Goal: Task Accomplishment & Management: Use online tool/utility

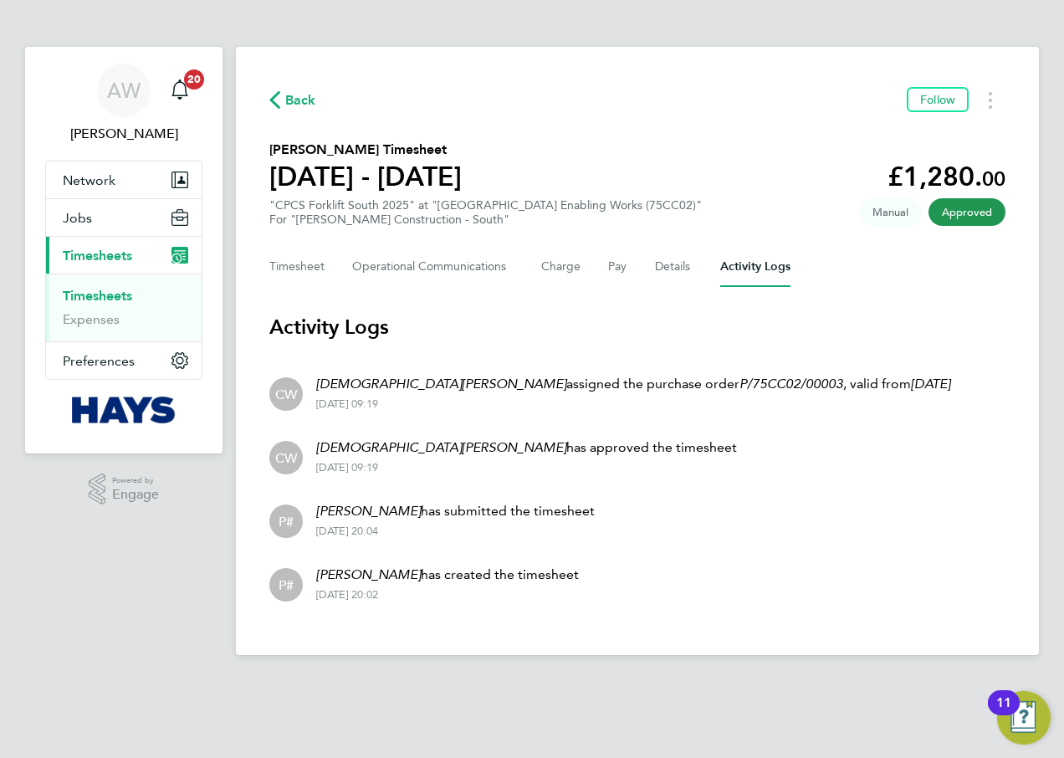
click at [104, 294] on link "Timesheets" at bounding box center [97, 296] width 69 height 16
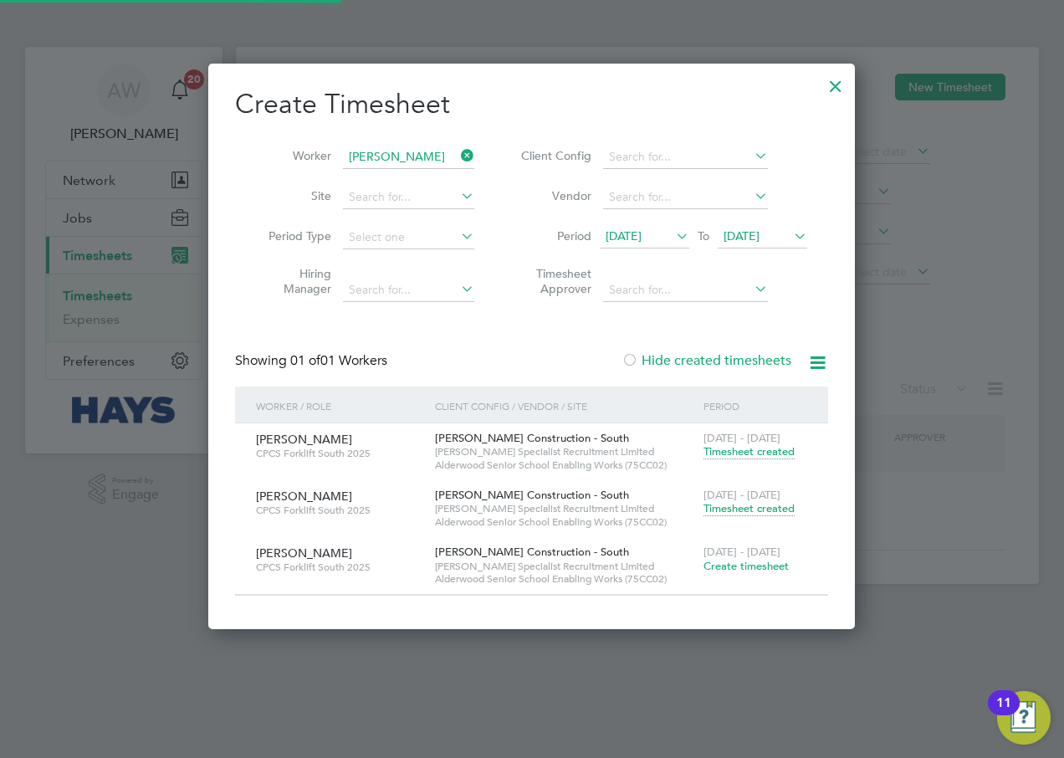
scroll to position [565, 647]
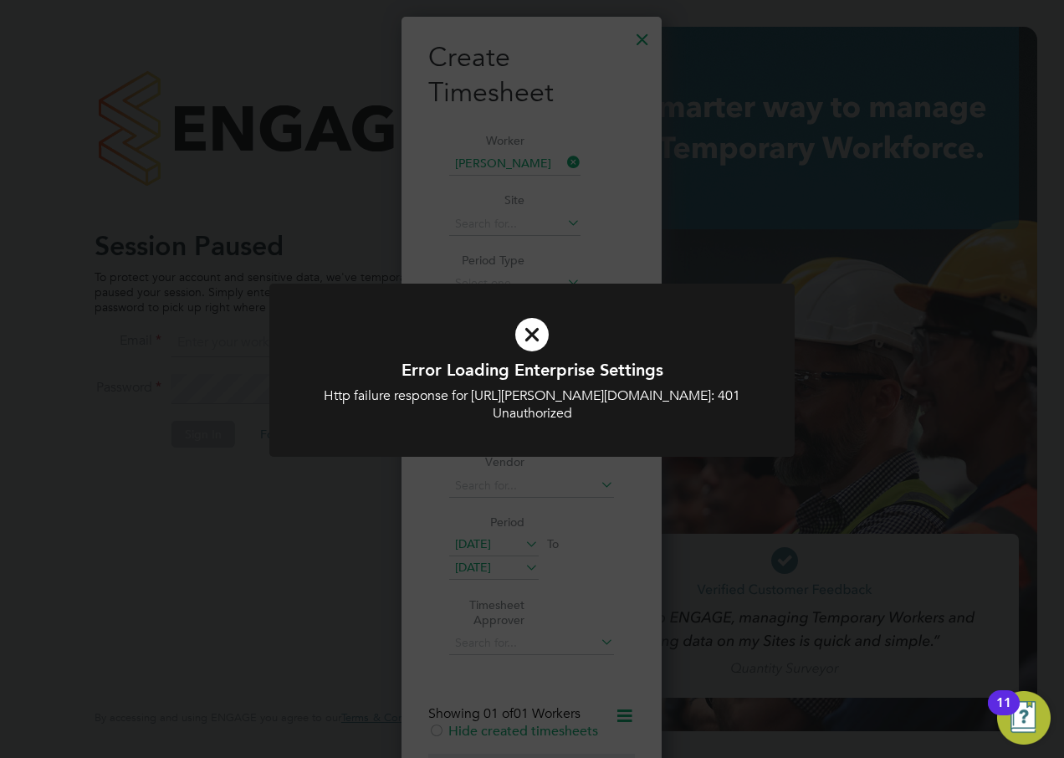
click at [486, 158] on div "Error Loading Enterprise Settings Http failure response for https://hays.app.en…" at bounding box center [532, 379] width 1064 height 758
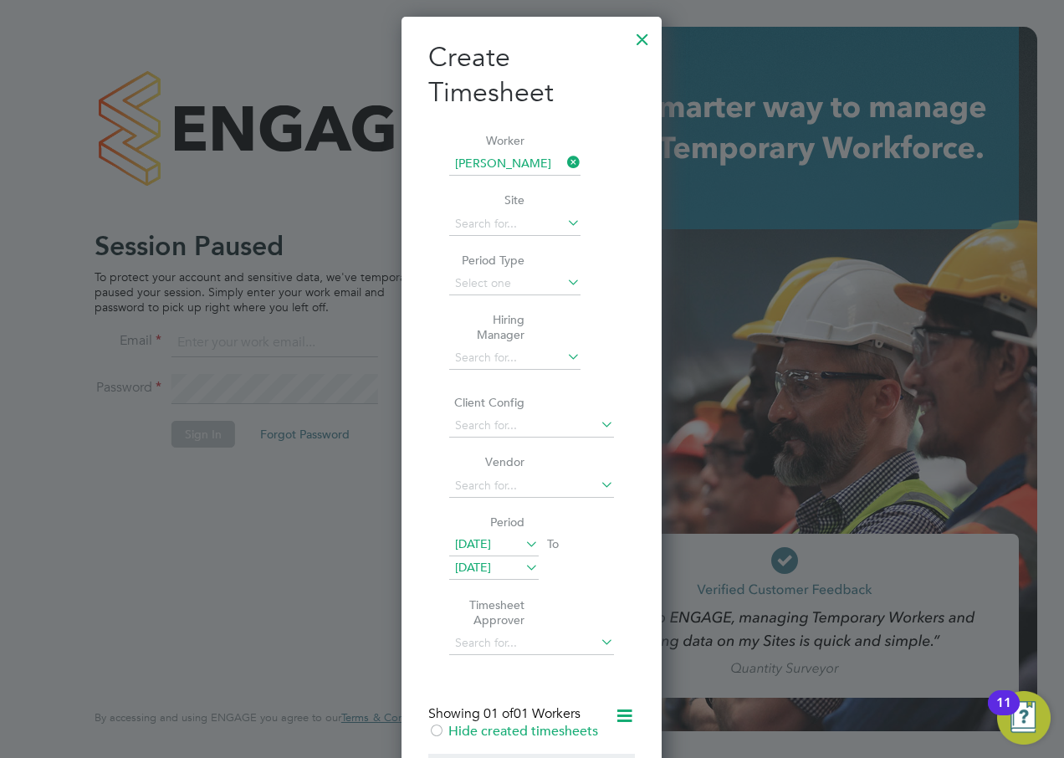
click at [651, 36] on div at bounding box center [642, 35] width 30 height 30
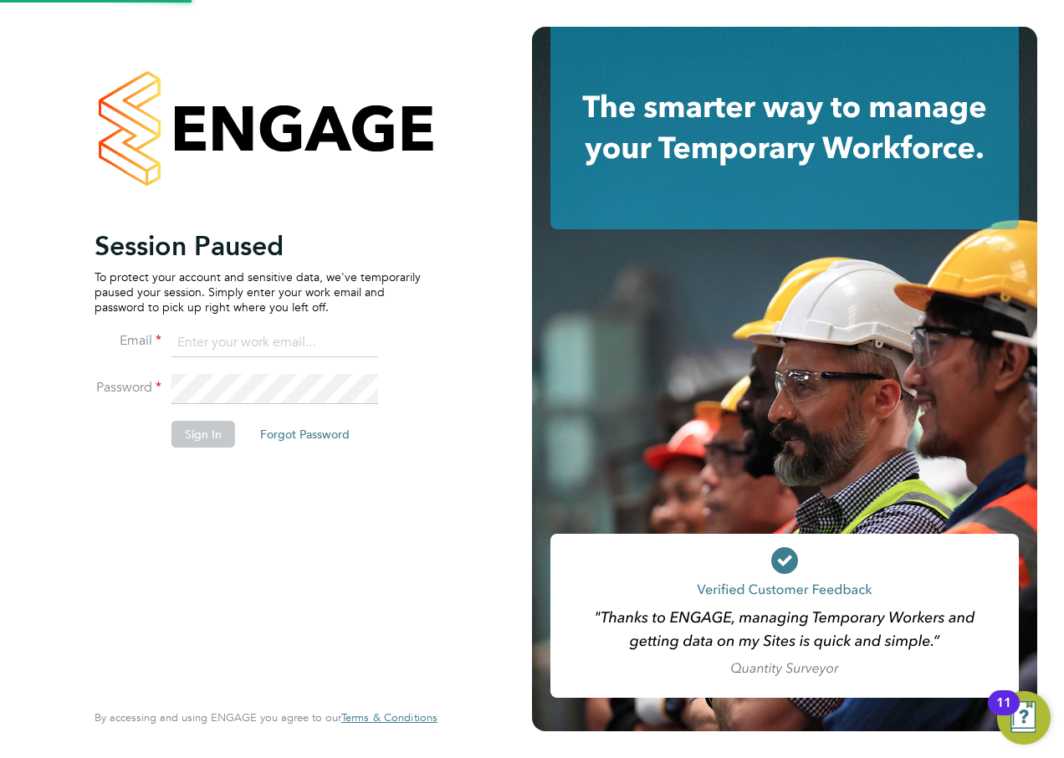
drag, startPoint x: 214, startPoint y: 331, endPoint x: 217, endPoint y: 340, distance: 9.5
click at [214, 331] on input at bounding box center [274, 343] width 207 height 30
type input "alan.watts@hays.com"
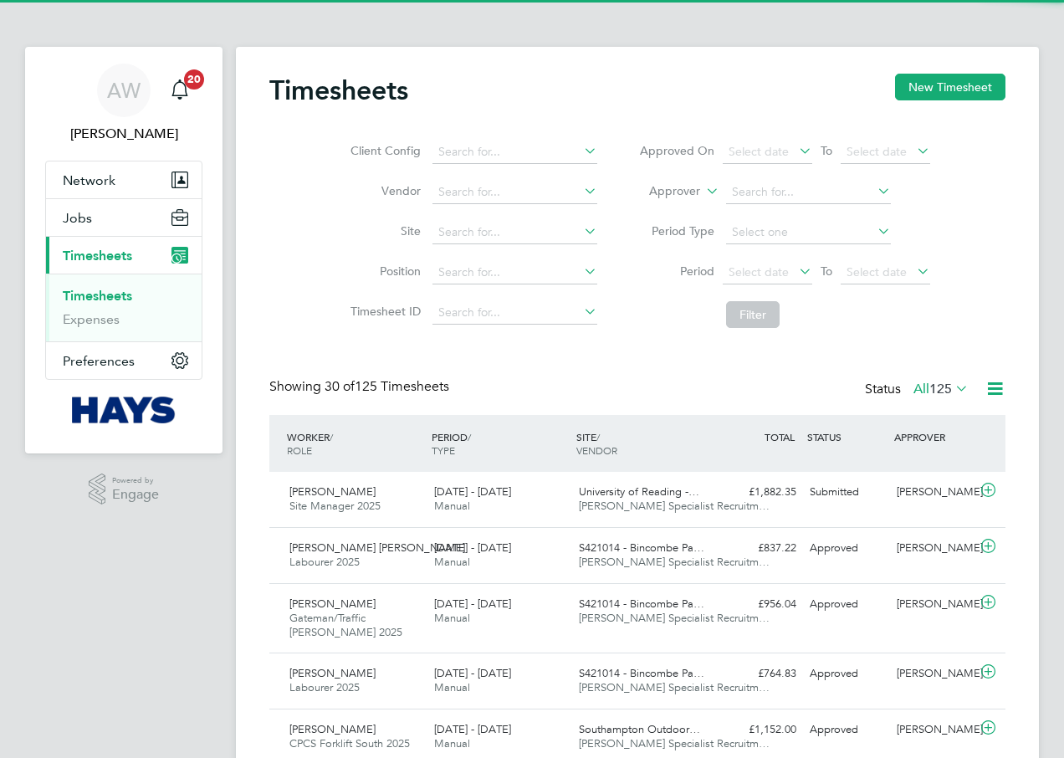
scroll to position [43, 146]
click at [101, 287] on ul "Timesheets Expenses" at bounding box center [124, 307] width 156 height 68
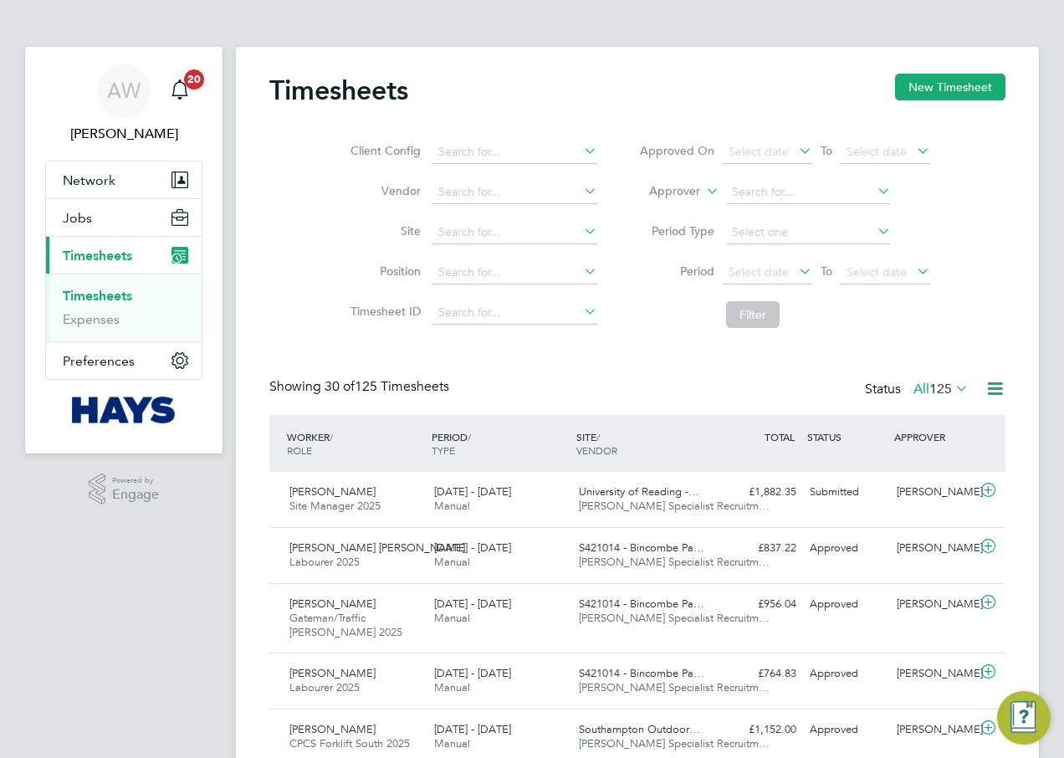
click at [115, 294] on link "Timesheets" at bounding box center [97, 296] width 69 height 16
click at [464, 149] on input at bounding box center [514, 151] width 165 height 23
click at [911, 93] on button "New Timesheet" at bounding box center [950, 87] width 110 height 27
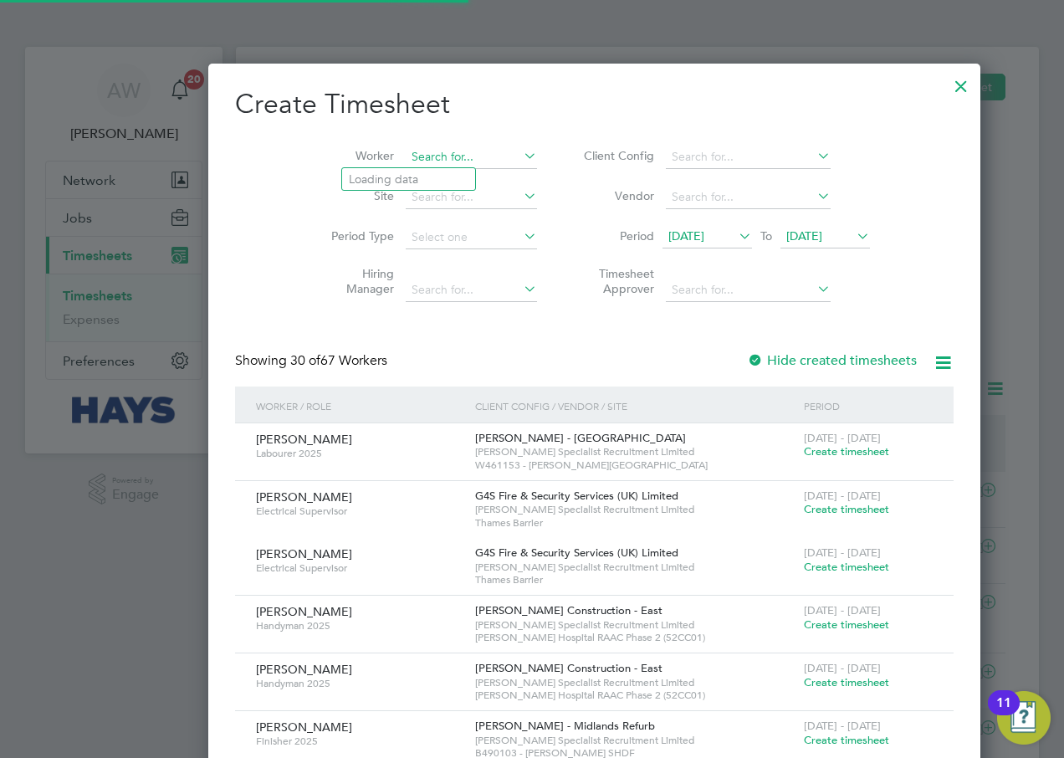
click at [406, 154] on input at bounding box center [471, 157] width 131 height 23
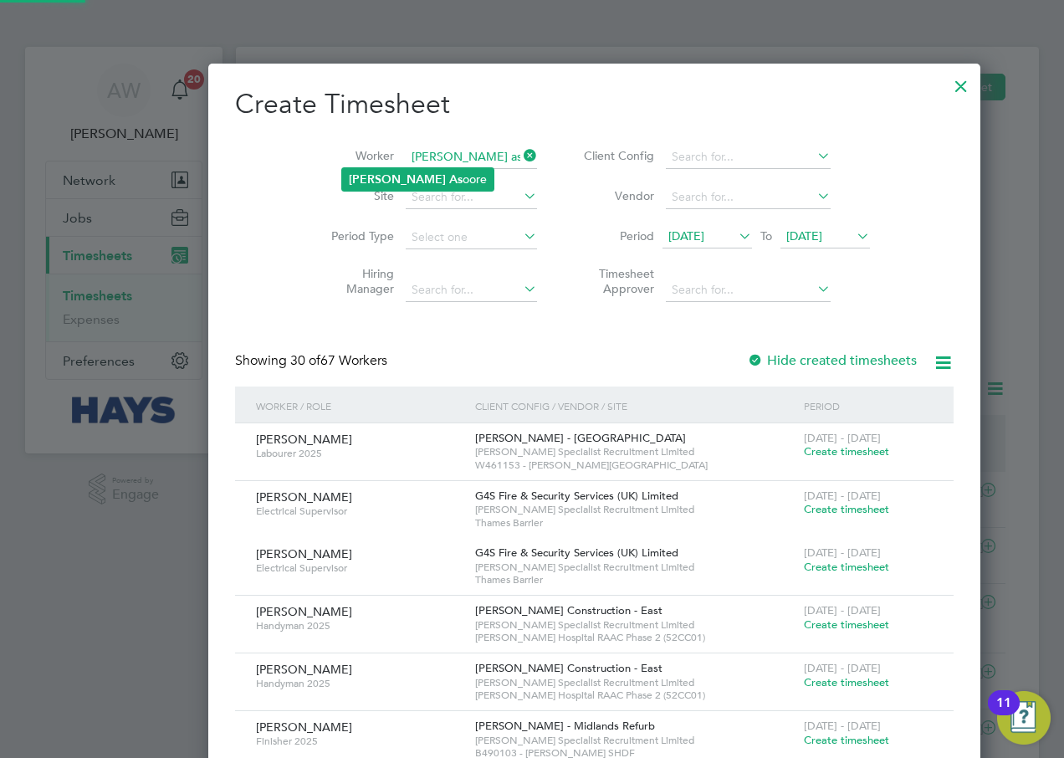
click at [449, 177] on b "As" at bounding box center [455, 179] width 13 height 14
type input "[PERSON_NAME]"
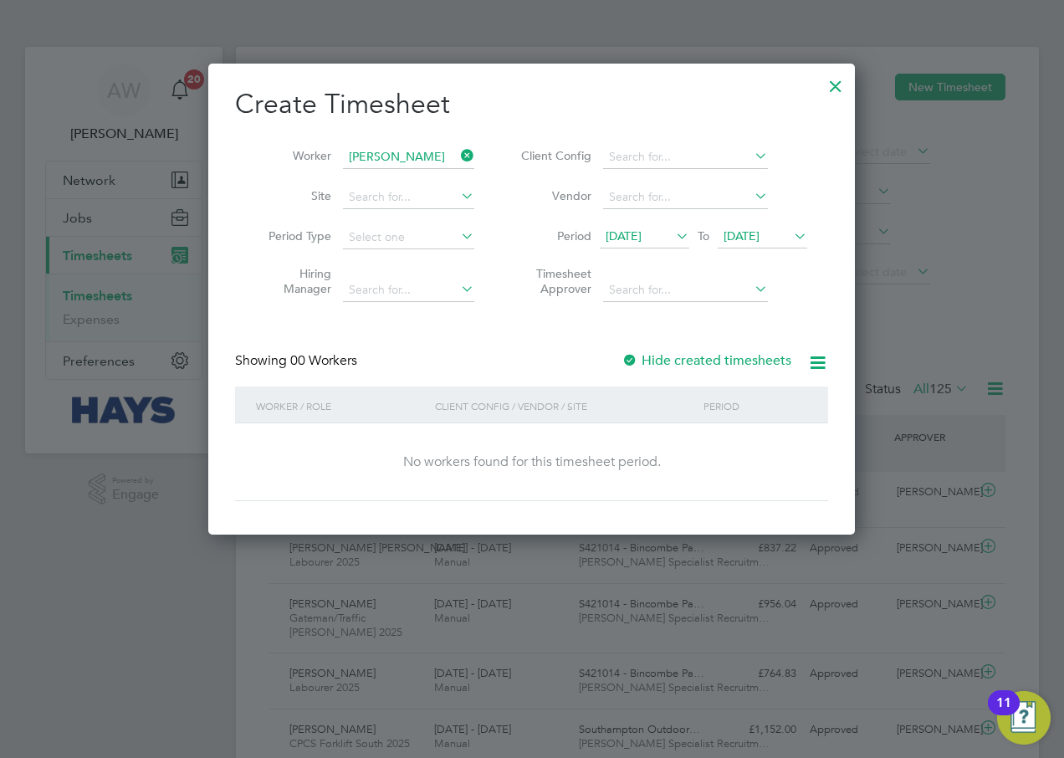
click at [657, 354] on label "Hide created timesheets" at bounding box center [706, 360] width 170 height 17
drag, startPoint x: 777, startPoint y: 231, endPoint x: 781, endPoint y: 257, distance: 26.3
click at [759, 230] on span "[DATE]" at bounding box center [741, 235] width 36 height 15
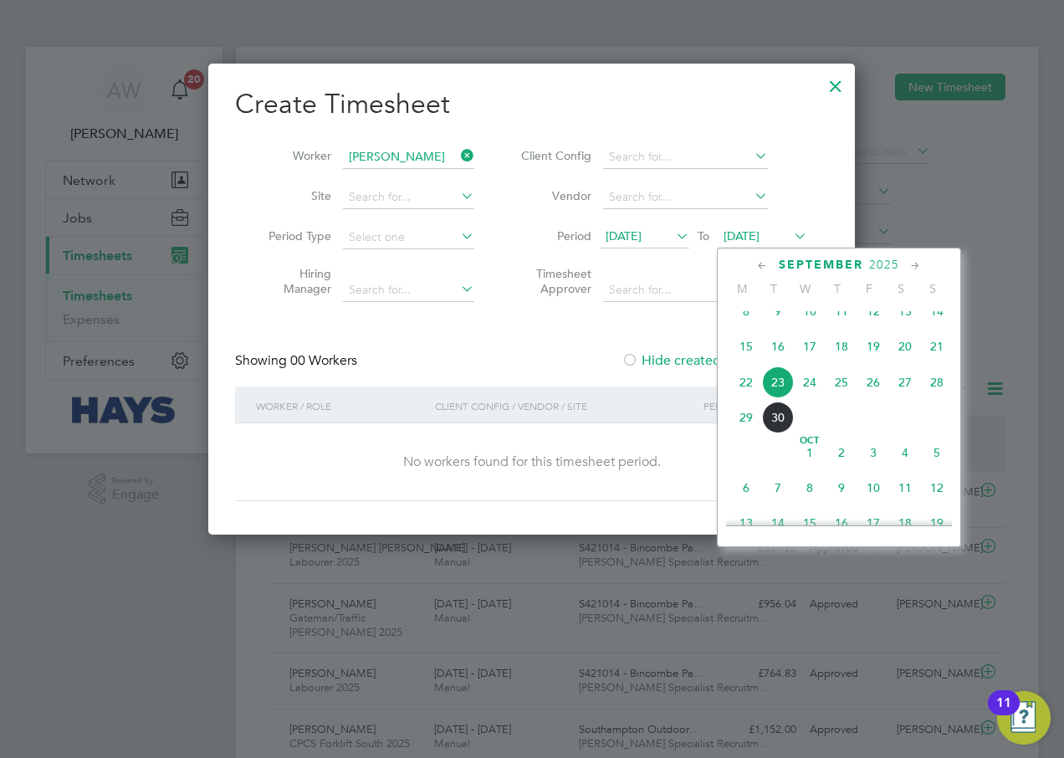
click at [784, 427] on span "30" at bounding box center [778, 417] width 32 height 32
